Goal: Find specific page/section: Find specific page/section

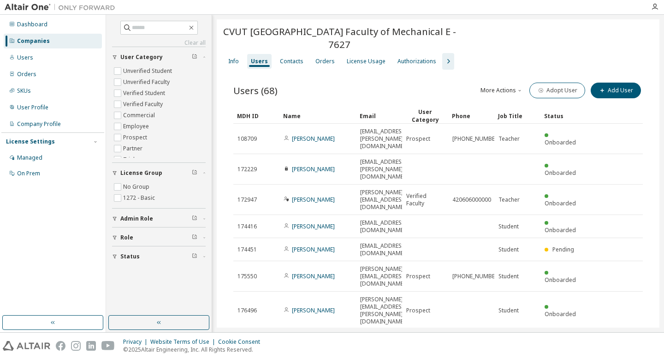
click at [517, 41] on div "CVUT [GEOGRAPHIC_DATA] Faculty of Mechanical E - 7627" at bounding box center [437, 38] width 431 height 26
click at [520, 60] on div "Info Users Contacts Orders License Usage Authorizations" at bounding box center [437, 61] width 431 height 17
click at [245, 37] on span "CVUT [GEOGRAPHIC_DATA] Faculty of Mechanical E - 7627" at bounding box center [339, 38] width 235 height 26
drag, startPoint x: 363, startPoint y: 45, endPoint x: 224, endPoint y: 33, distance: 140.2
click at [224, 33] on span "CVUT [GEOGRAPHIC_DATA] Faculty of Mechanical E - 7627" at bounding box center [339, 38] width 235 height 26
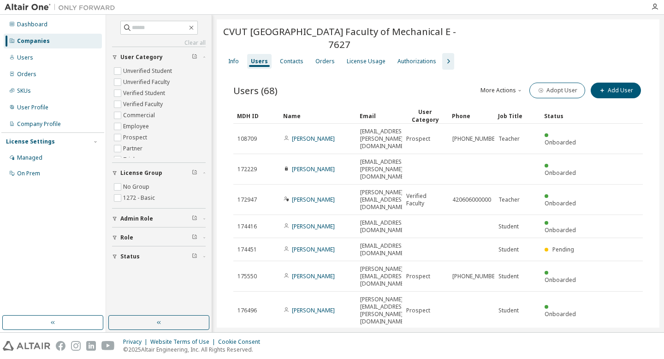
copy span "CVUT [GEOGRAPHIC_DATA] Faculty of Mechanical E - 7627"
